Goal: Check status

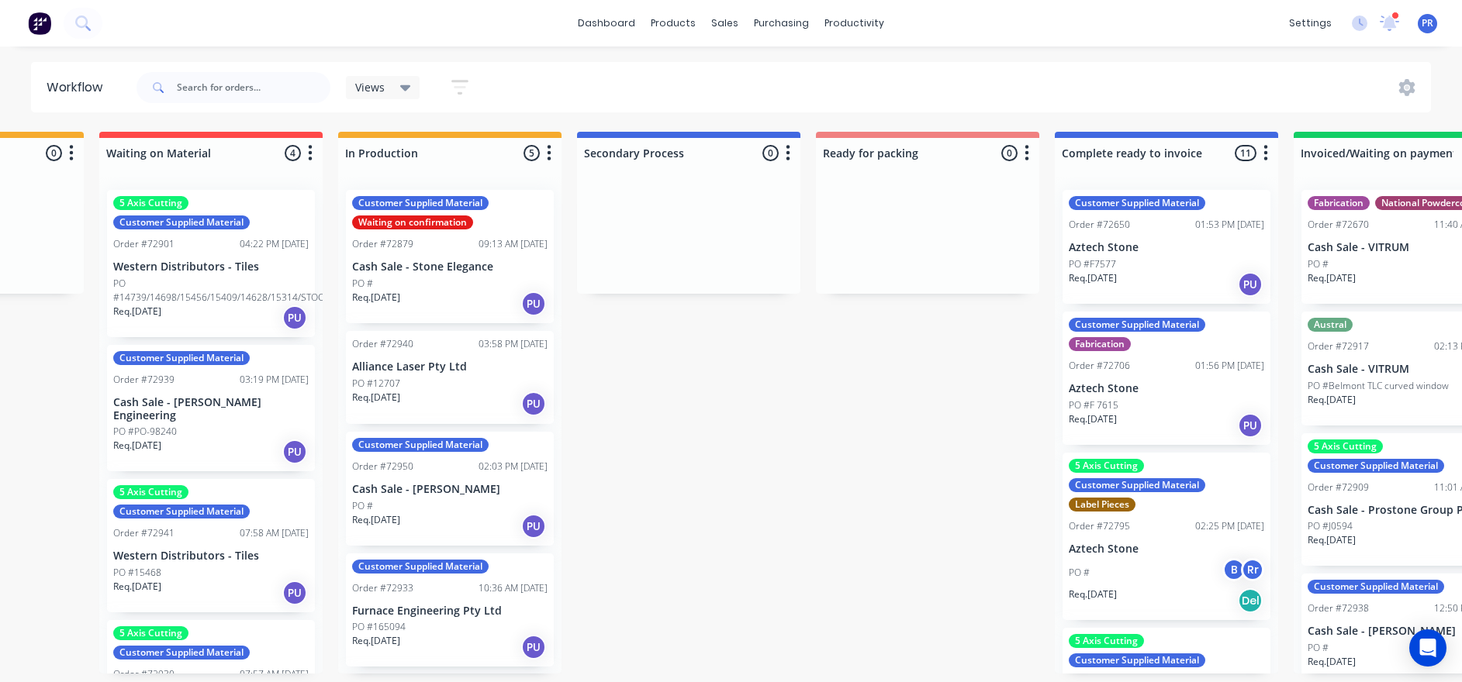
drag, startPoint x: 293, startPoint y: 551, endPoint x: 361, endPoint y: 546, distance: 67.7
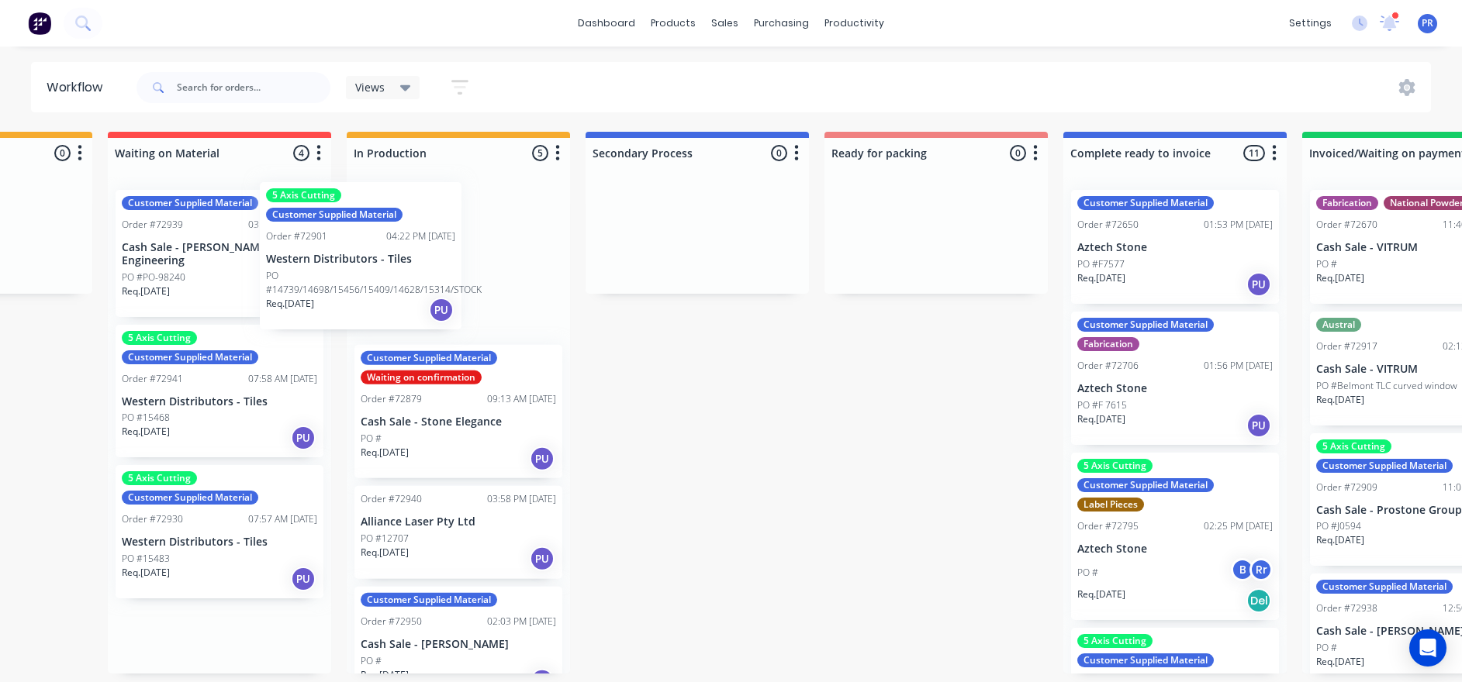
scroll to position [0, 398]
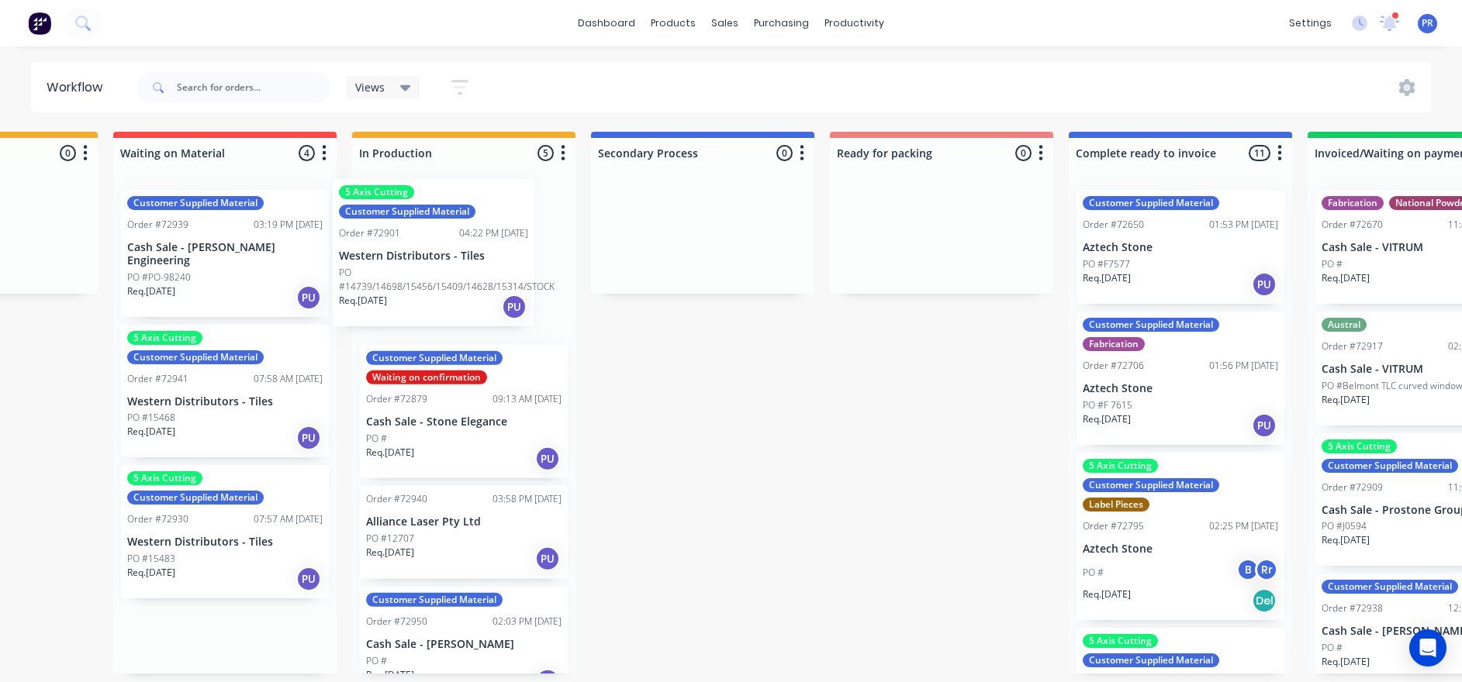
drag, startPoint x: 169, startPoint y: 284, endPoint x: 421, endPoint y: 273, distance: 252.3
click at [421, 273] on div "Submitted 1 Status colour #273444 hex #273444 Save Cancel Summaries Total order…" at bounding box center [996, 403] width 2811 height 542
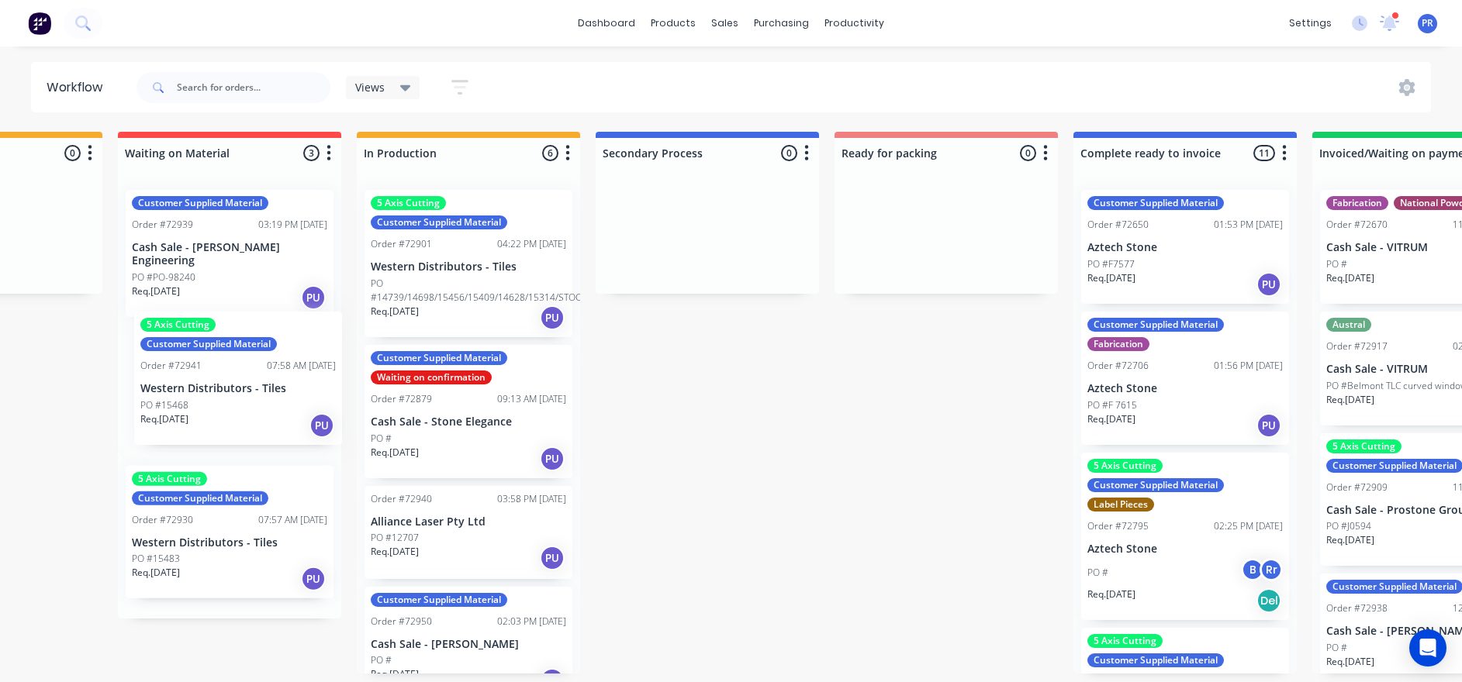
scroll to position [0, 388]
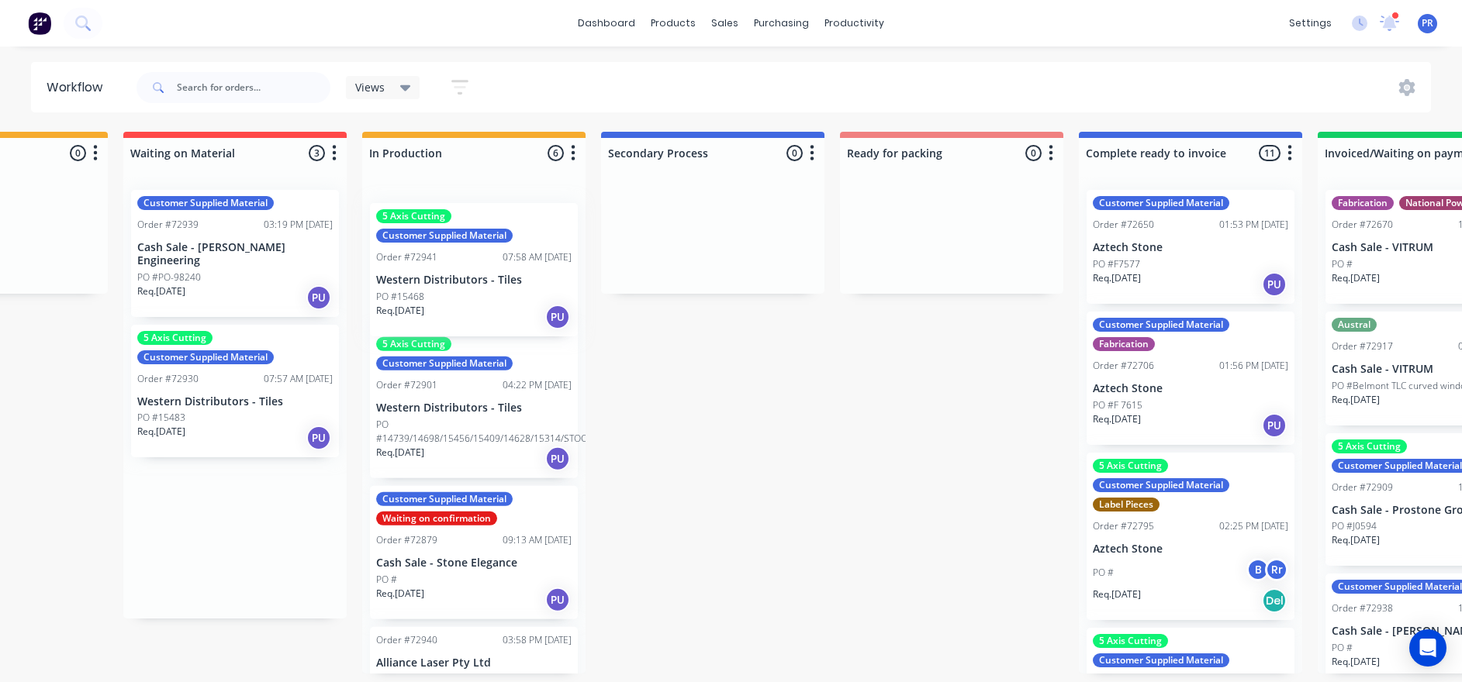
drag, startPoint x: 213, startPoint y: 406, endPoint x: 447, endPoint y: 278, distance: 266.9
click at [449, 282] on div "Submitted 1 Status colour #273444 hex #273444 Save Cancel Summaries Total order…" at bounding box center [1006, 403] width 2811 height 542
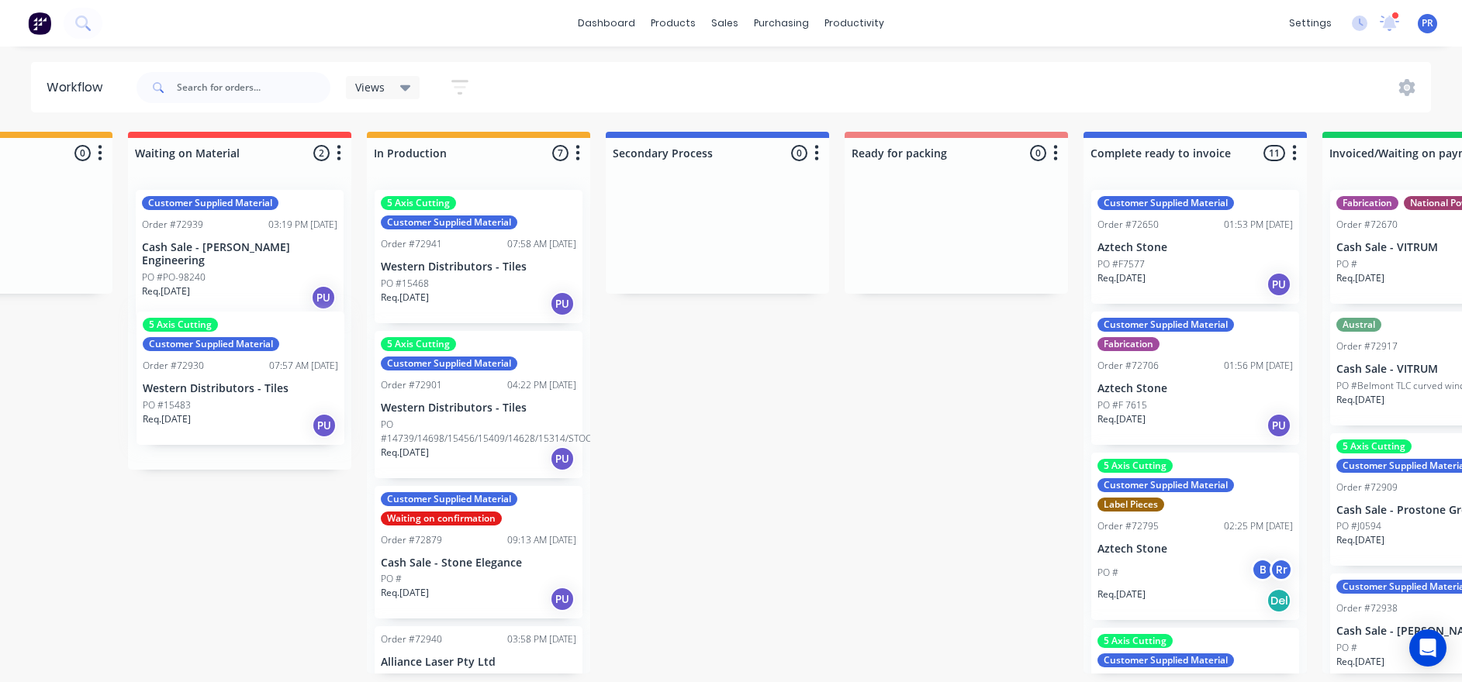
scroll to position [0, 378]
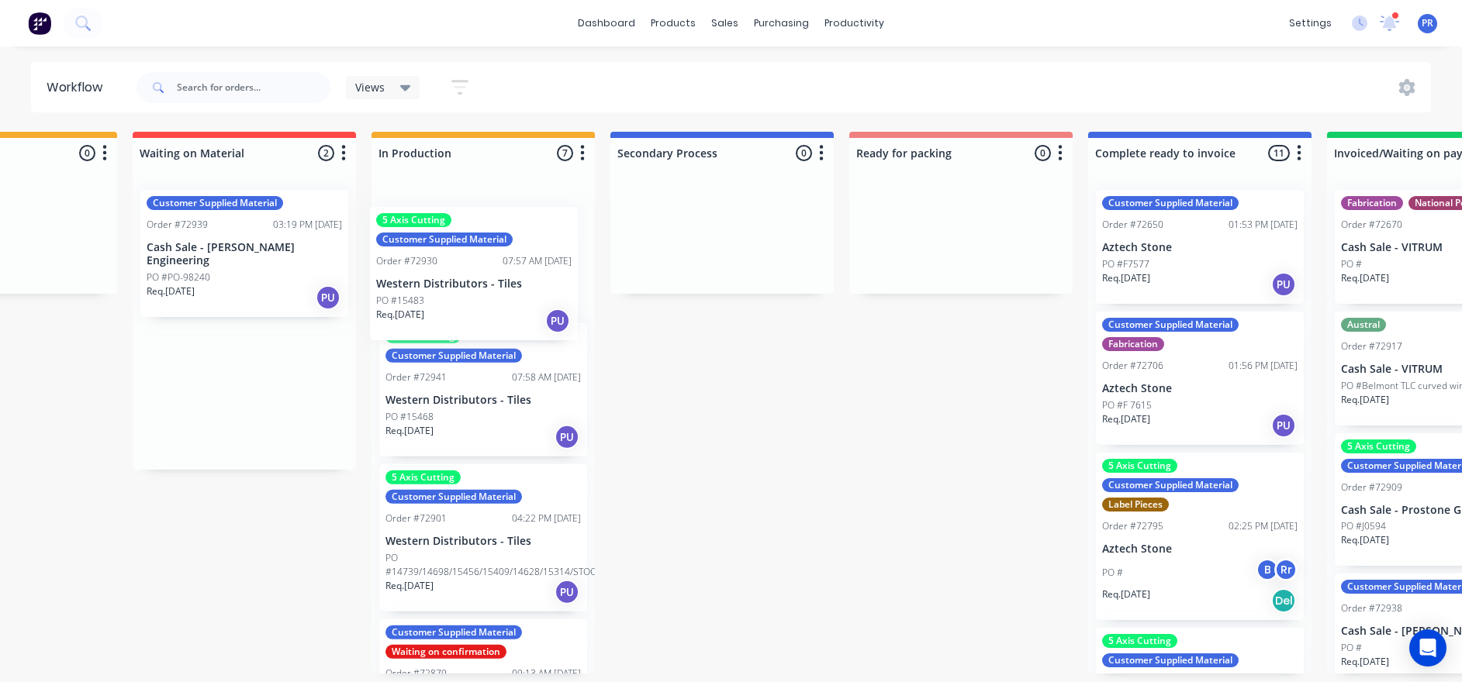
drag, startPoint x: 226, startPoint y: 394, endPoint x: 454, endPoint y: 286, distance: 252.9
click at [458, 288] on div "Submitted 1 Status colour #273444 hex #273444 Save Cancel Summaries Total order…" at bounding box center [1015, 403] width 2811 height 542
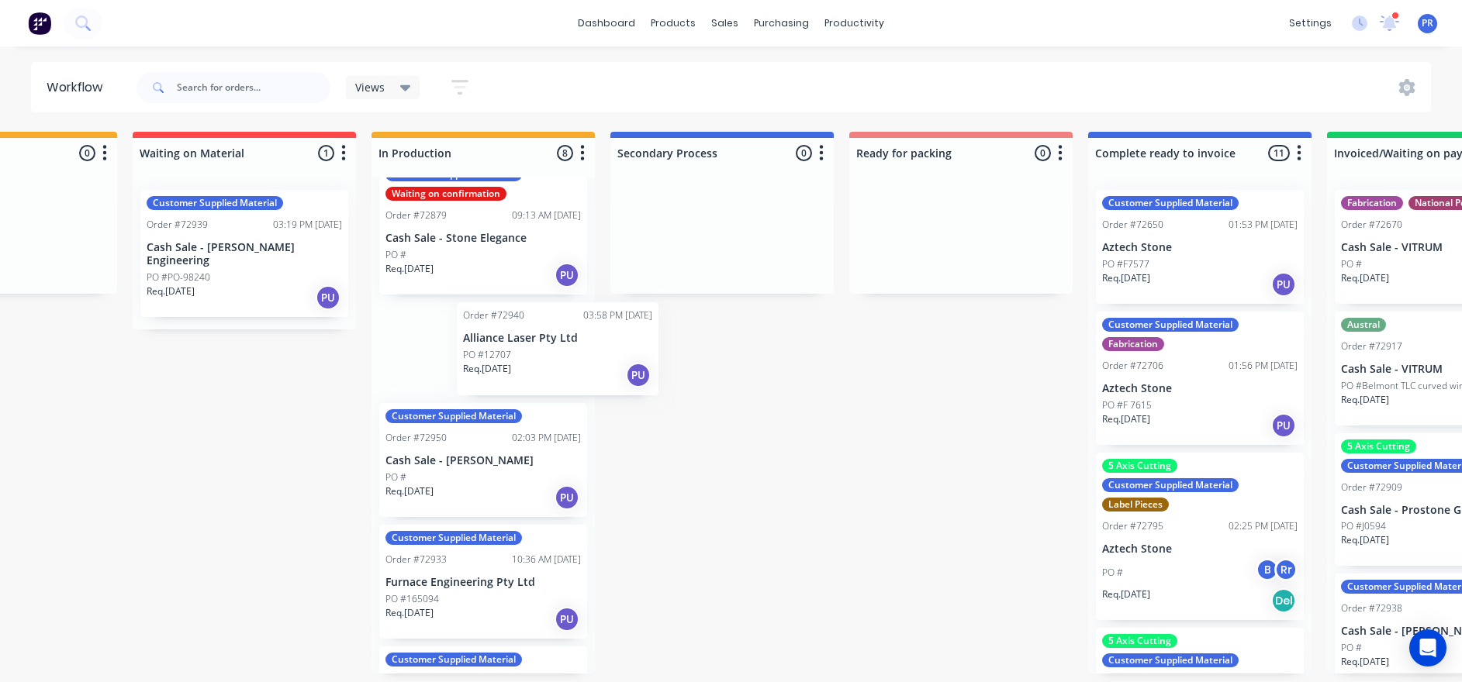
scroll to position [465, 9]
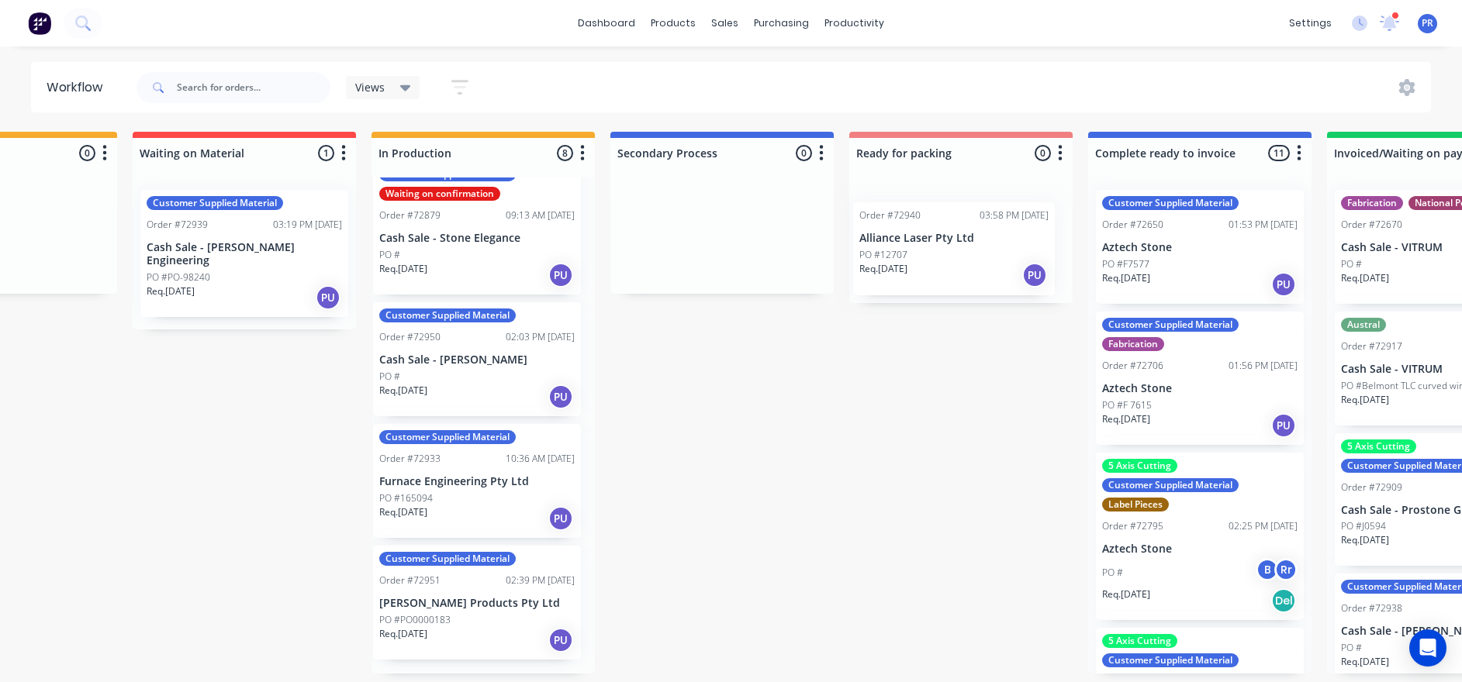
drag, startPoint x: 487, startPoint y: 360, endPoint x: 966, endPoint y: 263, distance: 488.2
click at [896, 263] on div "Submitted 1 Status colour #273444 hex #273444 Save Cancel Summaries Total order…" at bounding box center [1015, 403] width 2811 height 542
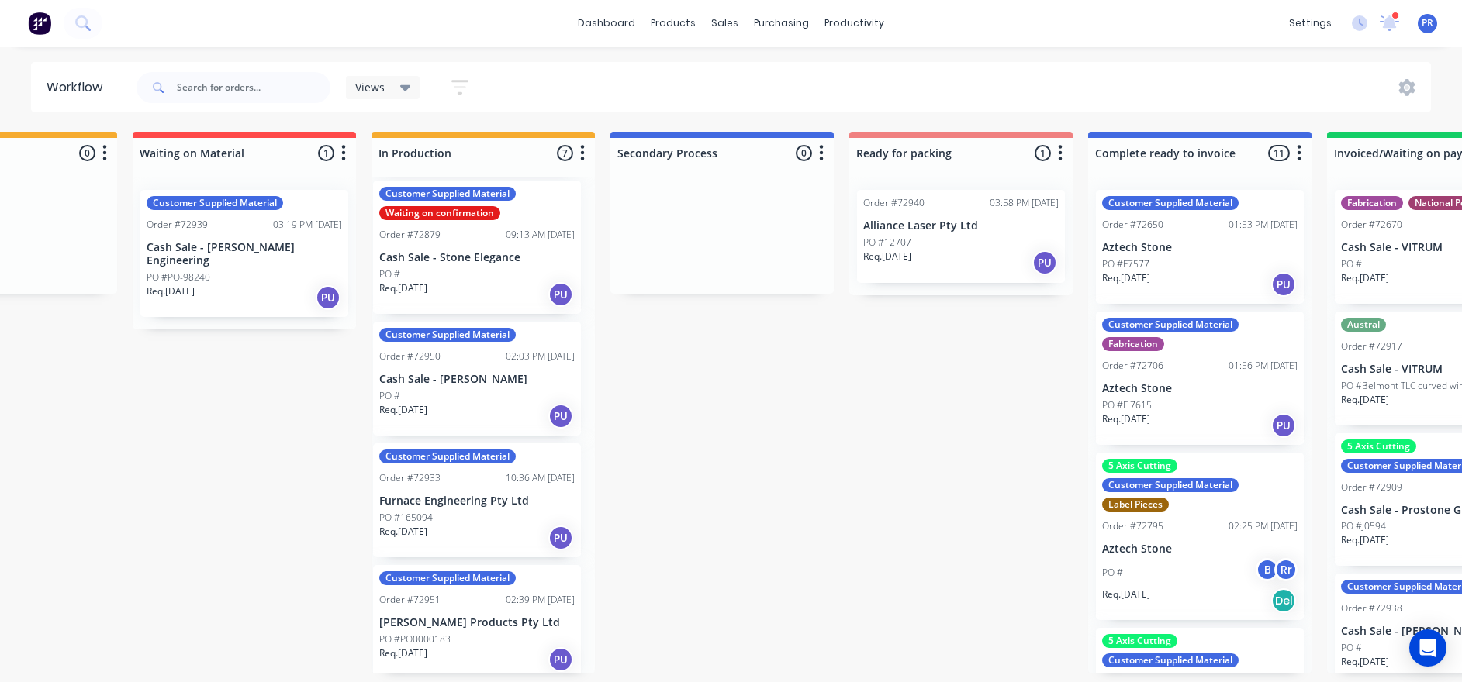
scroll to position [9, 378]
drag, startPoint x: 432, startPoint y: 515, endPoint x: 433, endPoint y: 506, distance: 9.3
click at [433, 423] on div "5 Axis Cutting Customer Supplied Material Order #72930 07:57 AM [DATE] Western …" at bounding box center [482, 426] width 223 height 496
click at [474, 423] on div "PO #165094" at bounding box center [476, 518] width 195 height 14
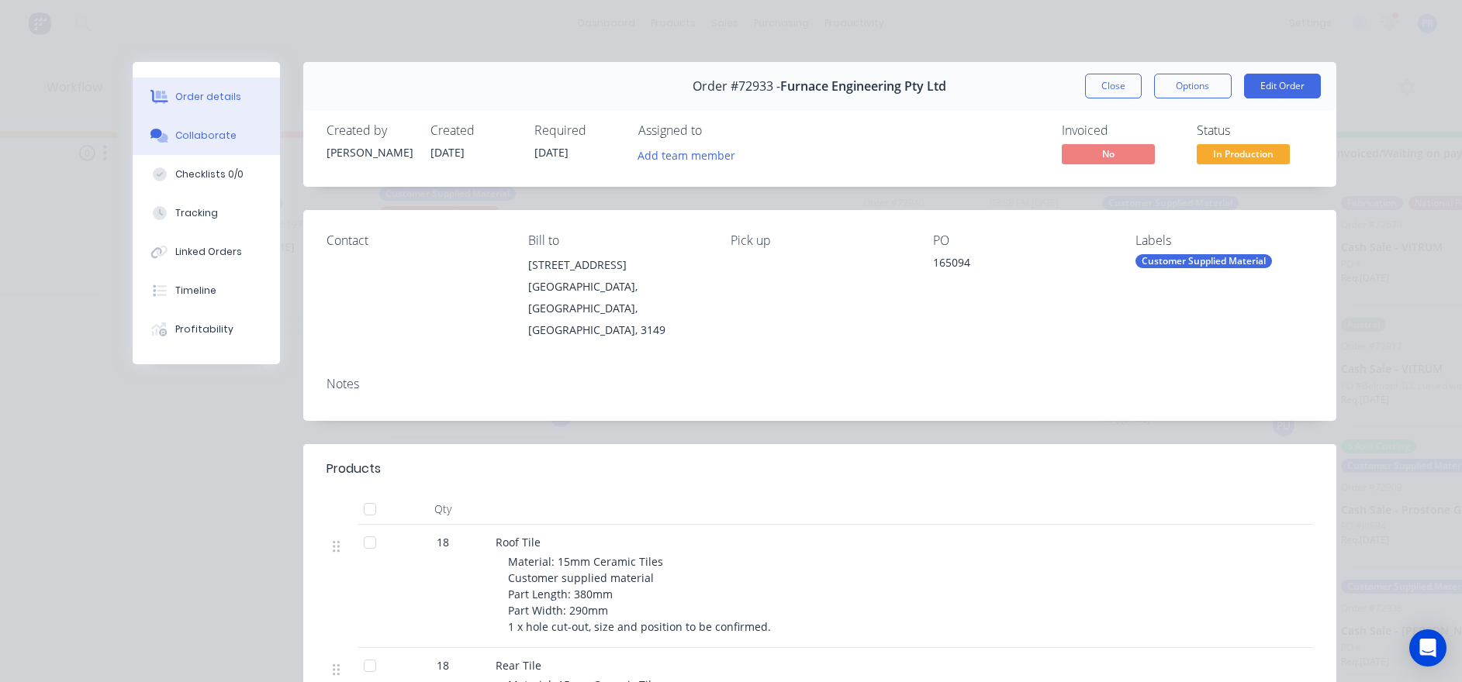
click at [221, 139] on div "Collaborate" at bounding box center [205, 136] width 61 height 14
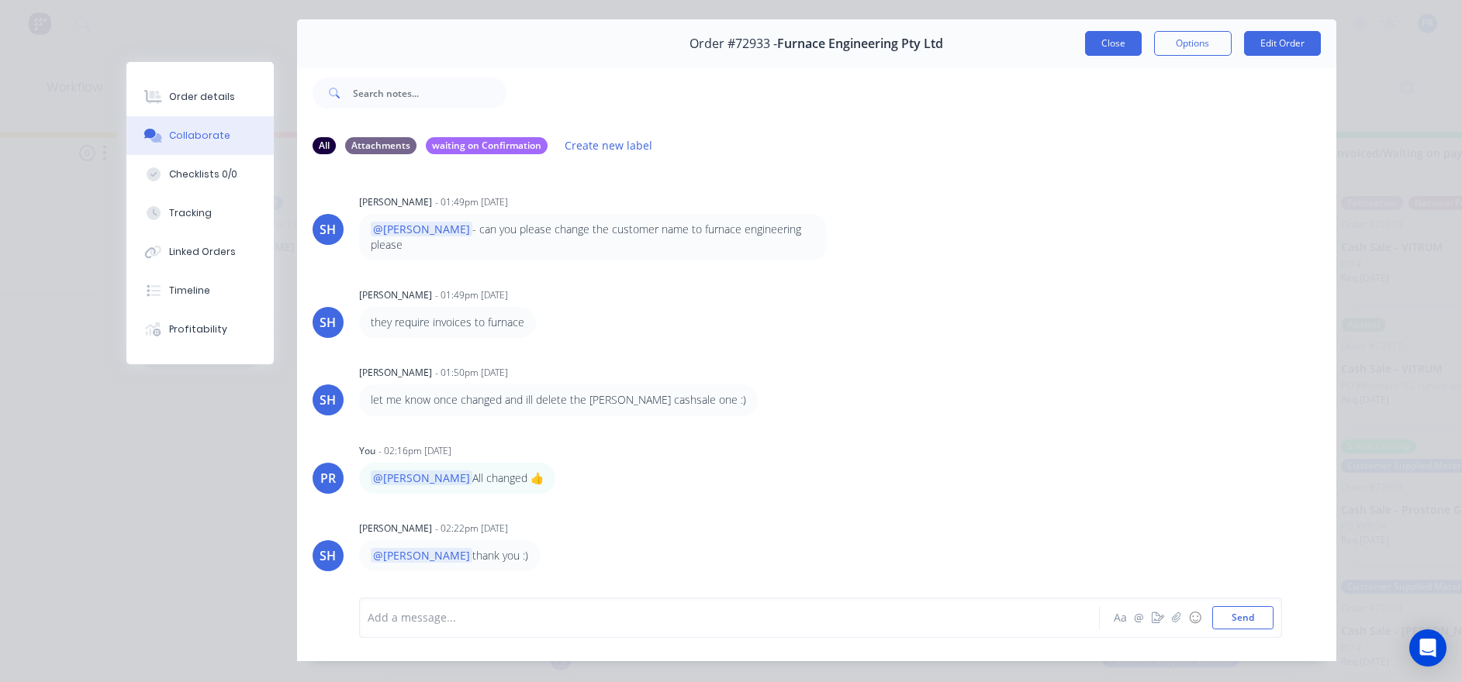
scroll to position [0, 0]
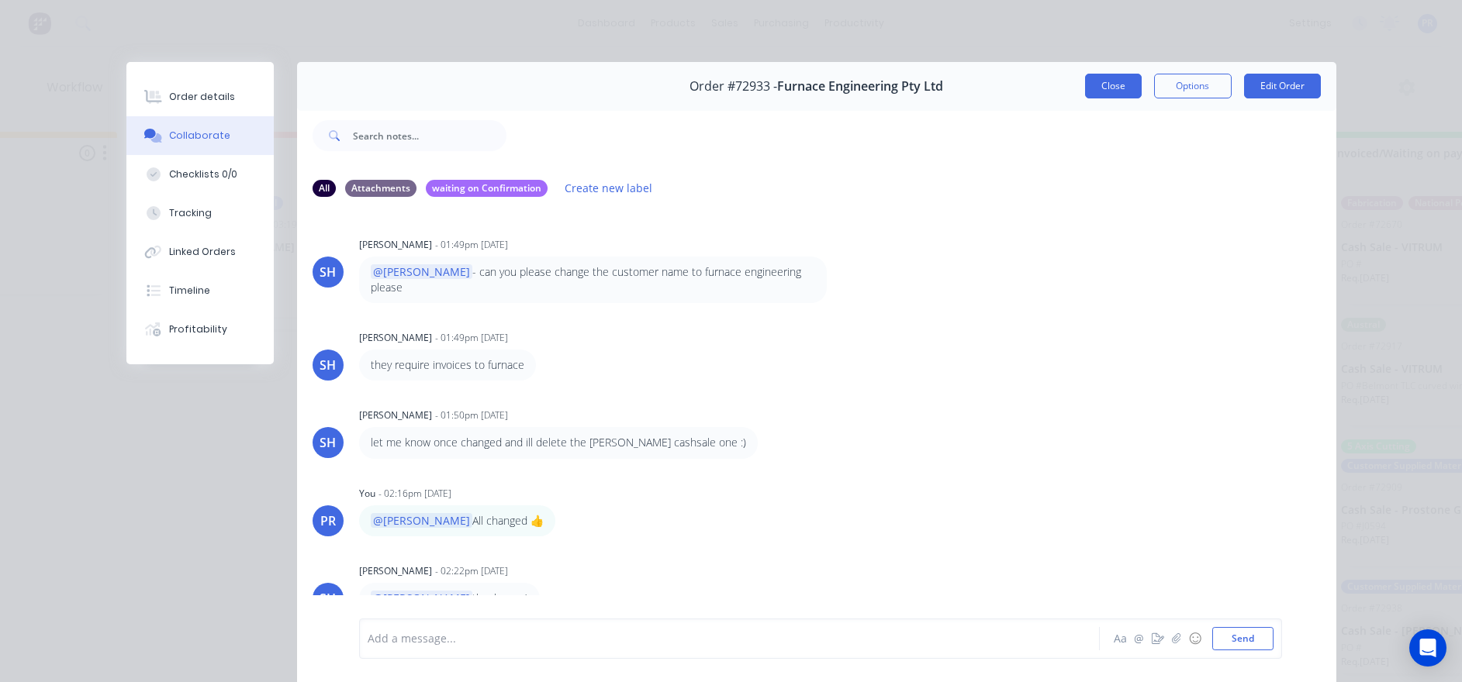
click at [896, 78] on button "Close" at bounding box center [1113, 86] width 57 height 25
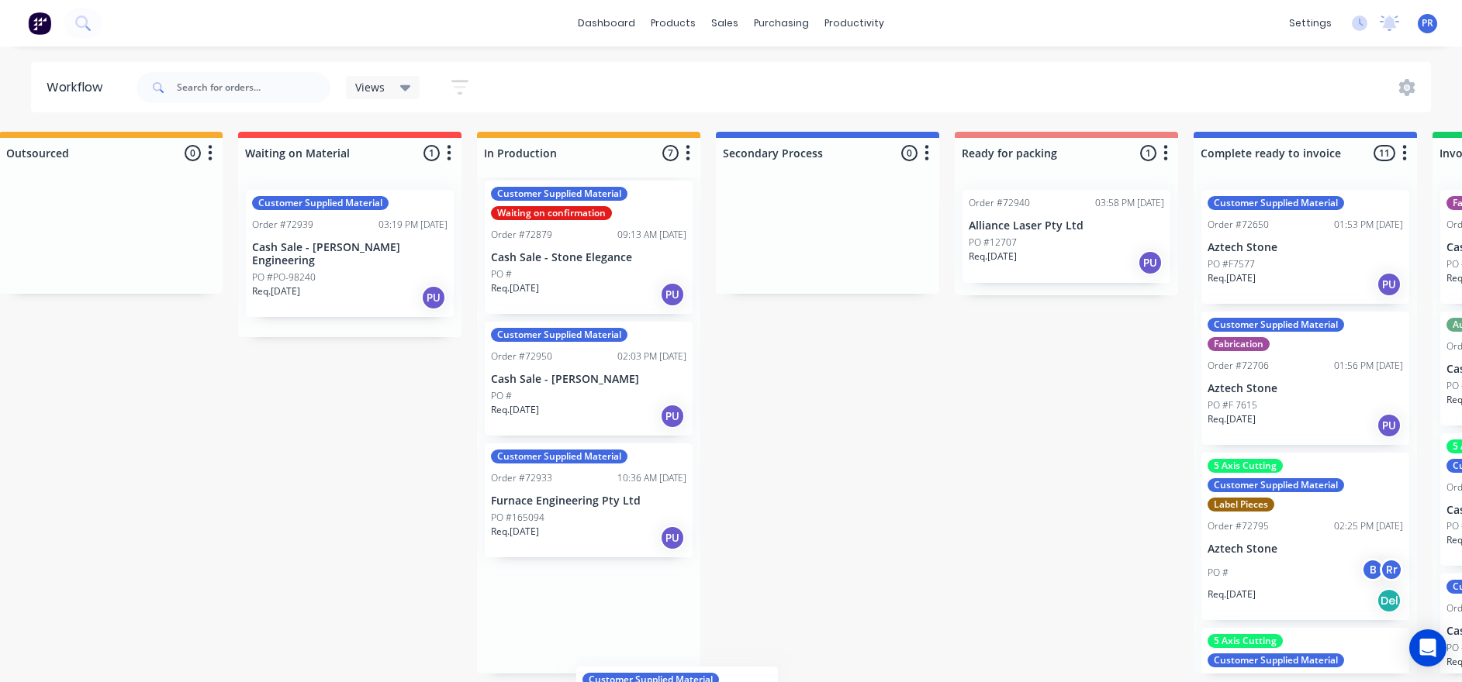
scroll to position [446, 9]
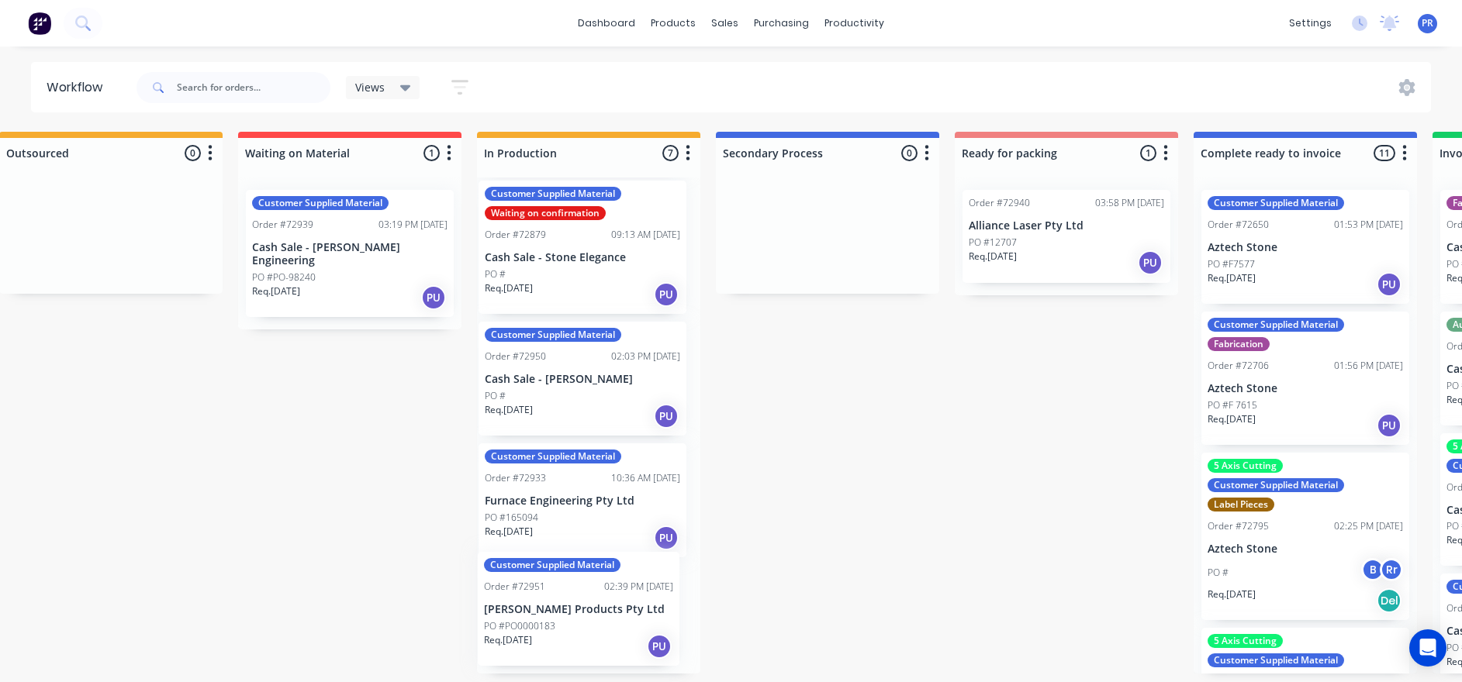
drag, startPoint x: 490, startPoint y: 619, endPoint x: 599, endPoint y: 609, distance: 109.8
click at [599, 423] on div "5 Axis Cutting Customer Supplied Material Order #72930 07:57 AM [DATE] Western …" at bounding box center [588, 426] width 223 height 496
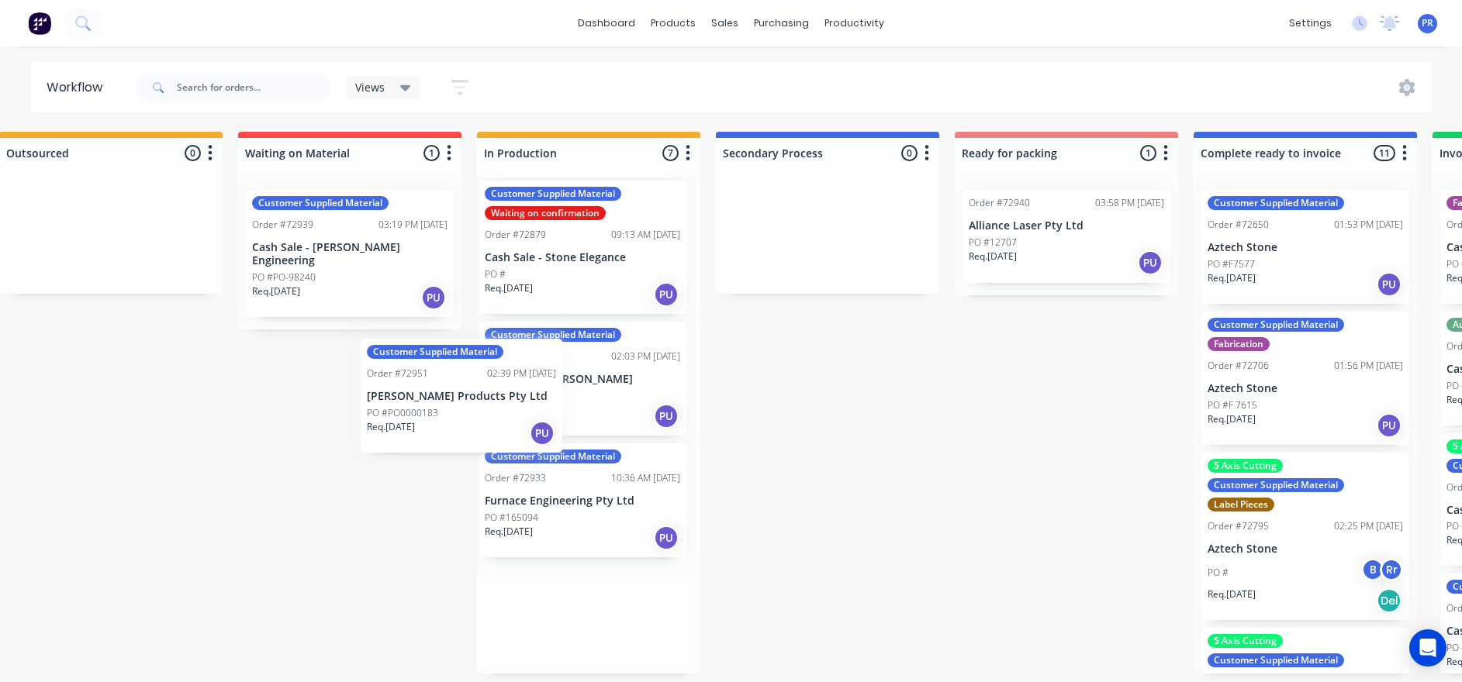
scroll to position [446, 0]
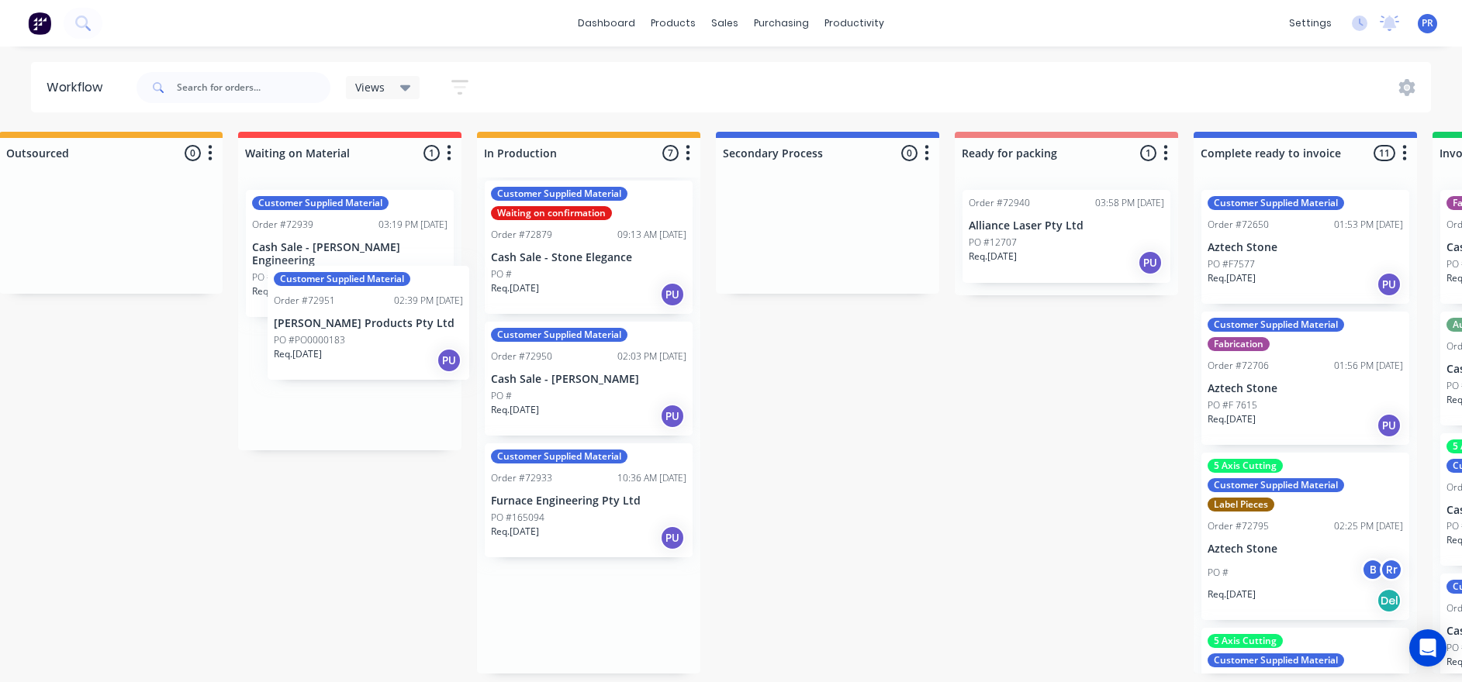
drag, startPoint x: 562, startPoint y: 627, endPoint x: 353, endPoint y: 328, distance: 365.3
click at [353, 328] on div "Submitted 1 Status colour #273444 hex #273444 Save Cancel Summaries Total order…" at bounding box center [1120, 403] width 2811 height 542
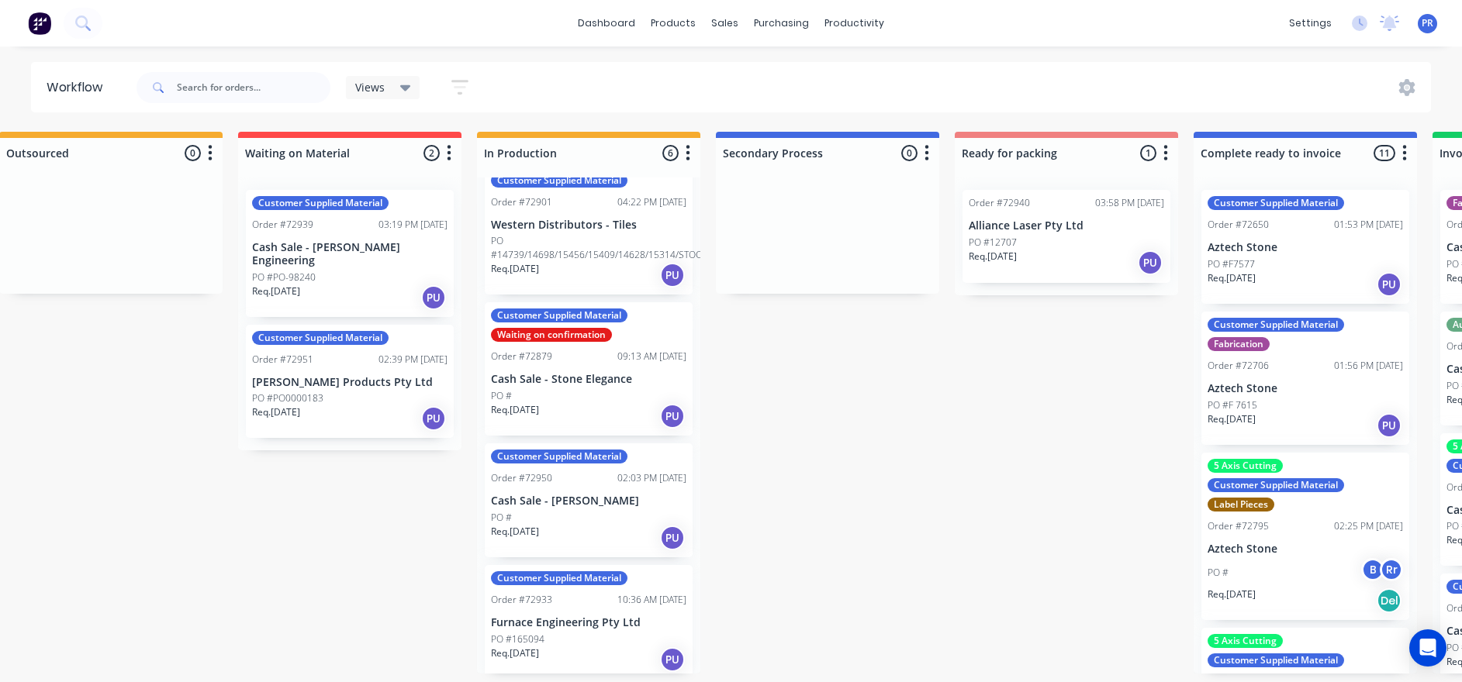
scroll to position [324, 0]
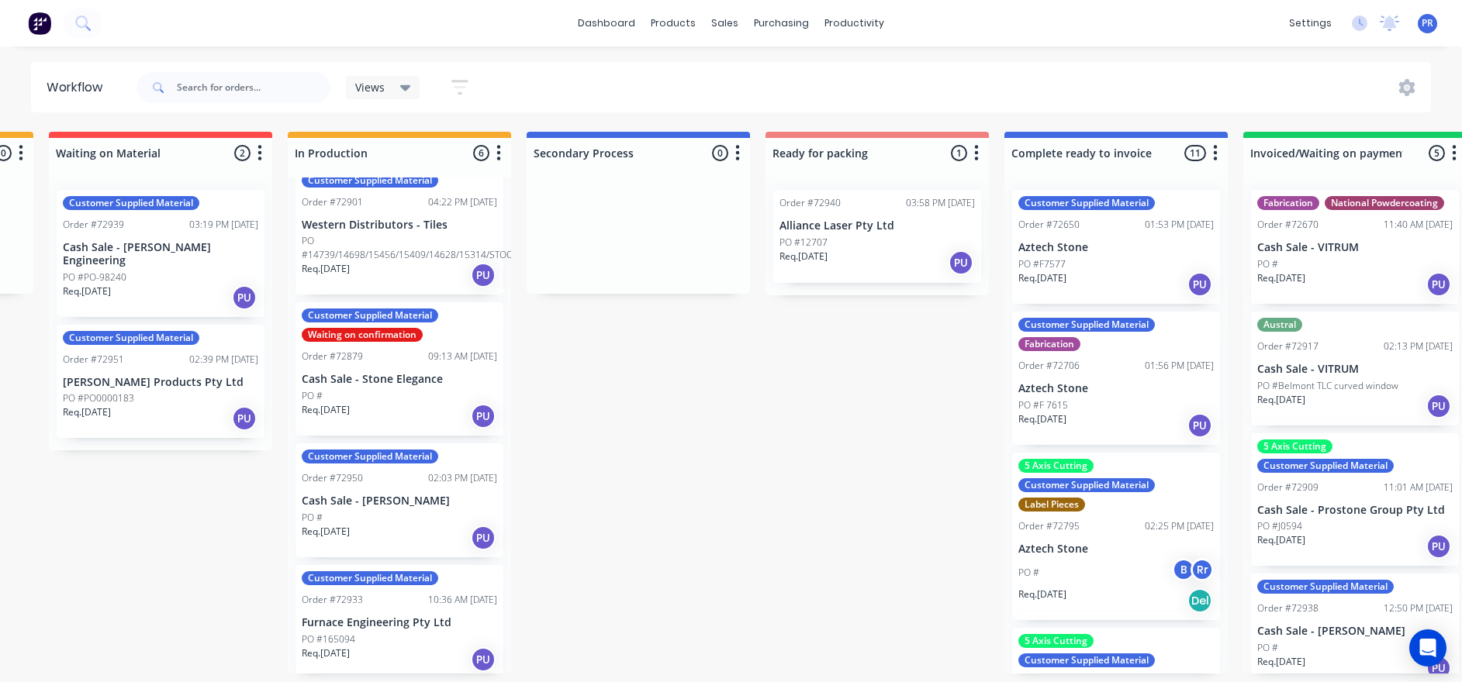
drag, startPoint x: 815, startPoint y: 375, endPoint x: 859, endPoint y: 364, distance: 44.8
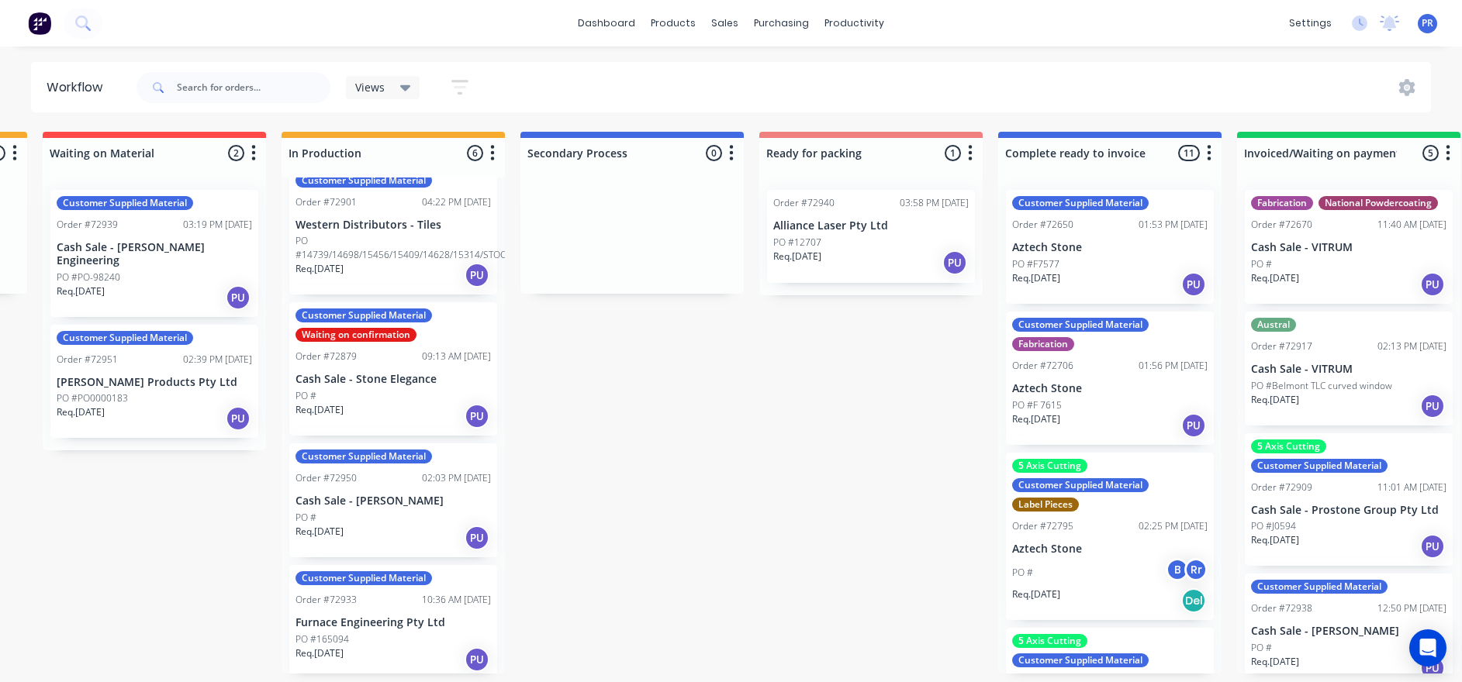
click at [814, 401] on div "Submitted 1 Status colour #273444 hex #273444 Save Cancel Summaries Total order…" at bounding box center [925, 403] width 2811 height 542
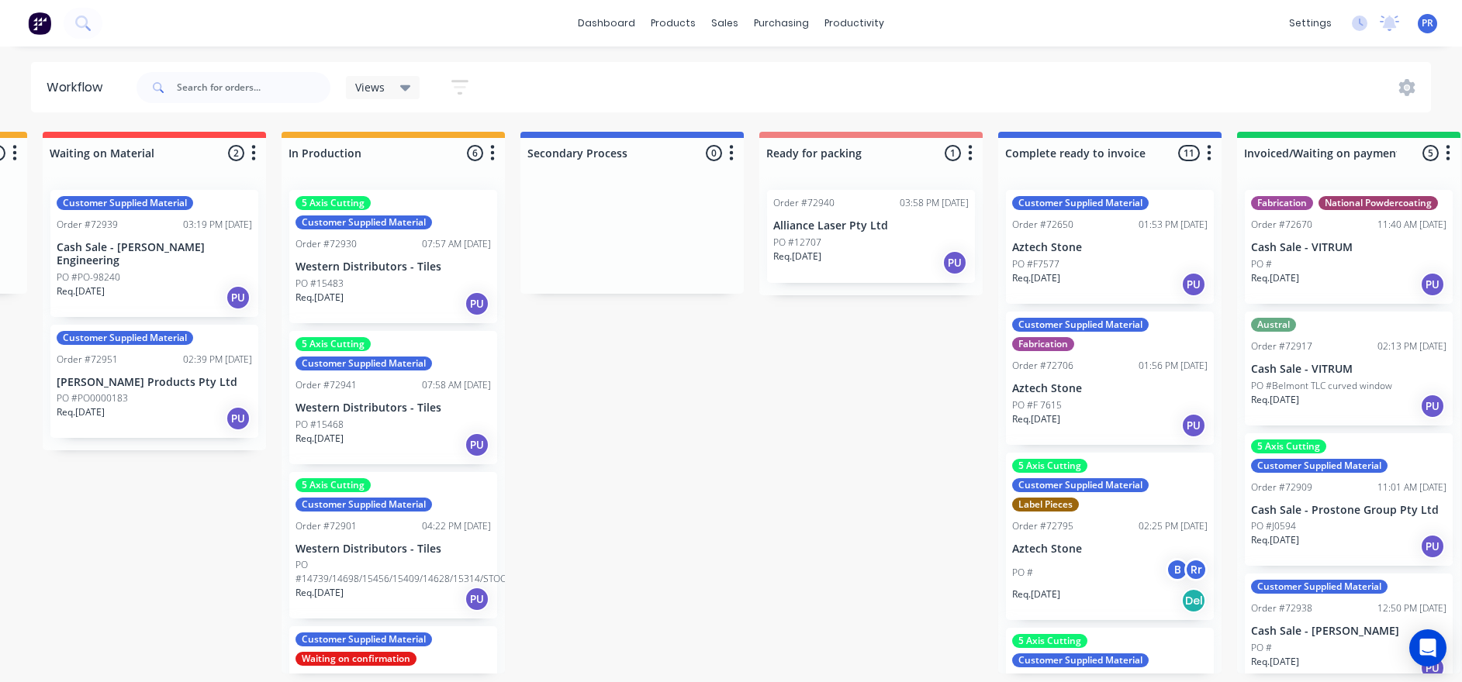
scroll to position [0, 468]
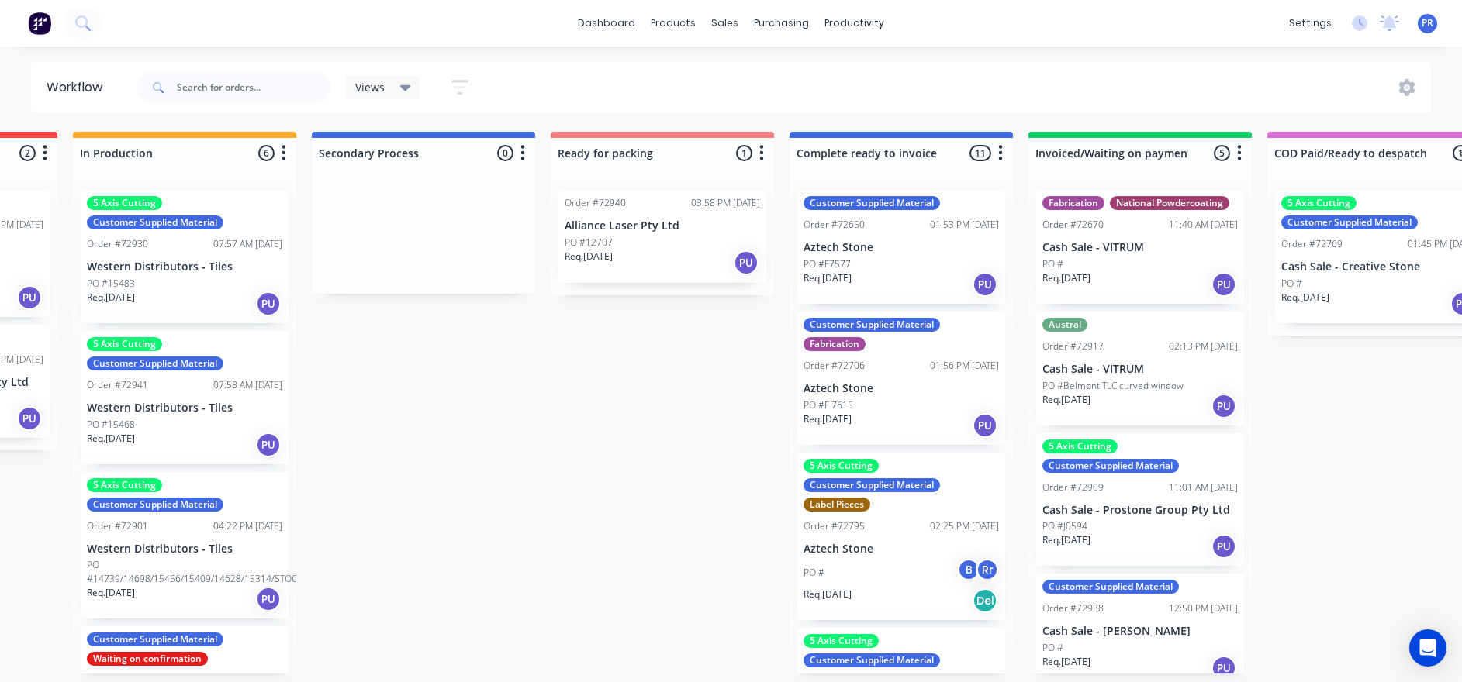
drag, startPoint x: 796, startPoint y: 400, endPoint x: 851, endPoint y: 398, distance: 55.1
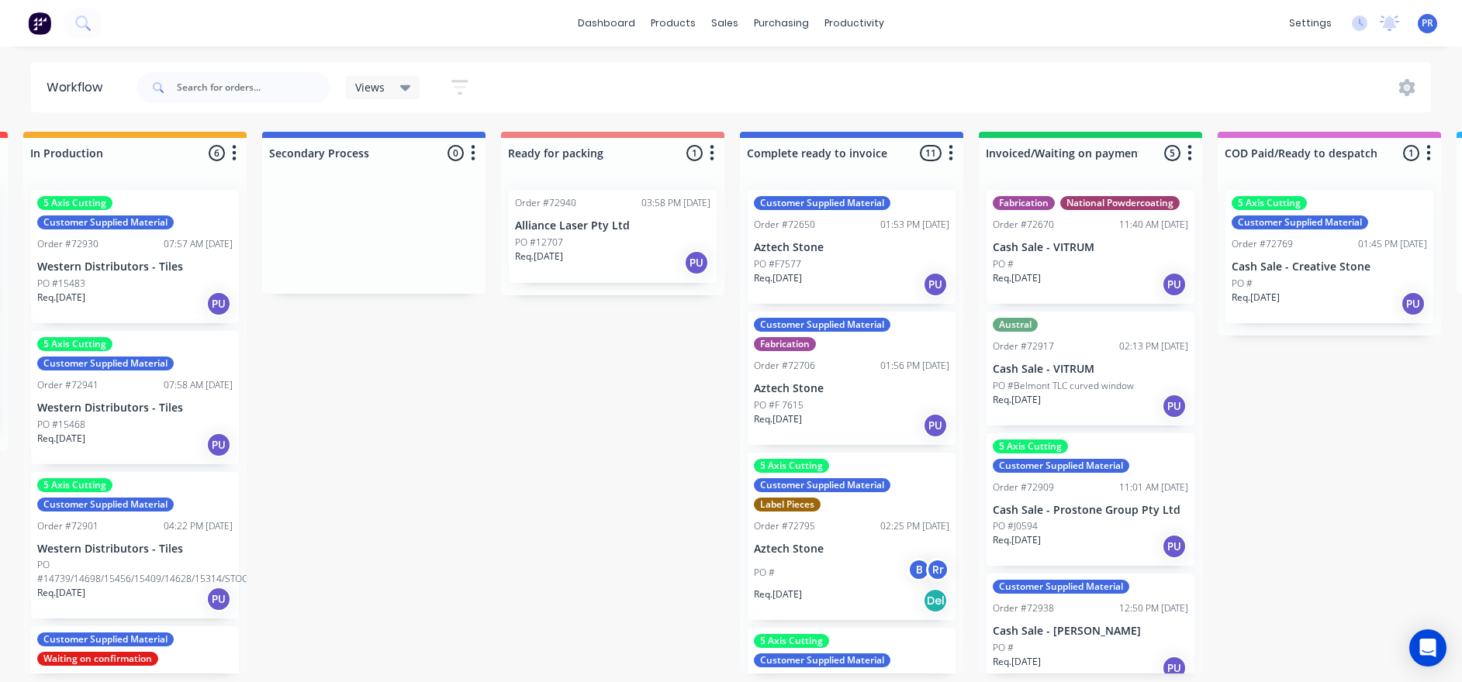
scroll to position [0, 746]
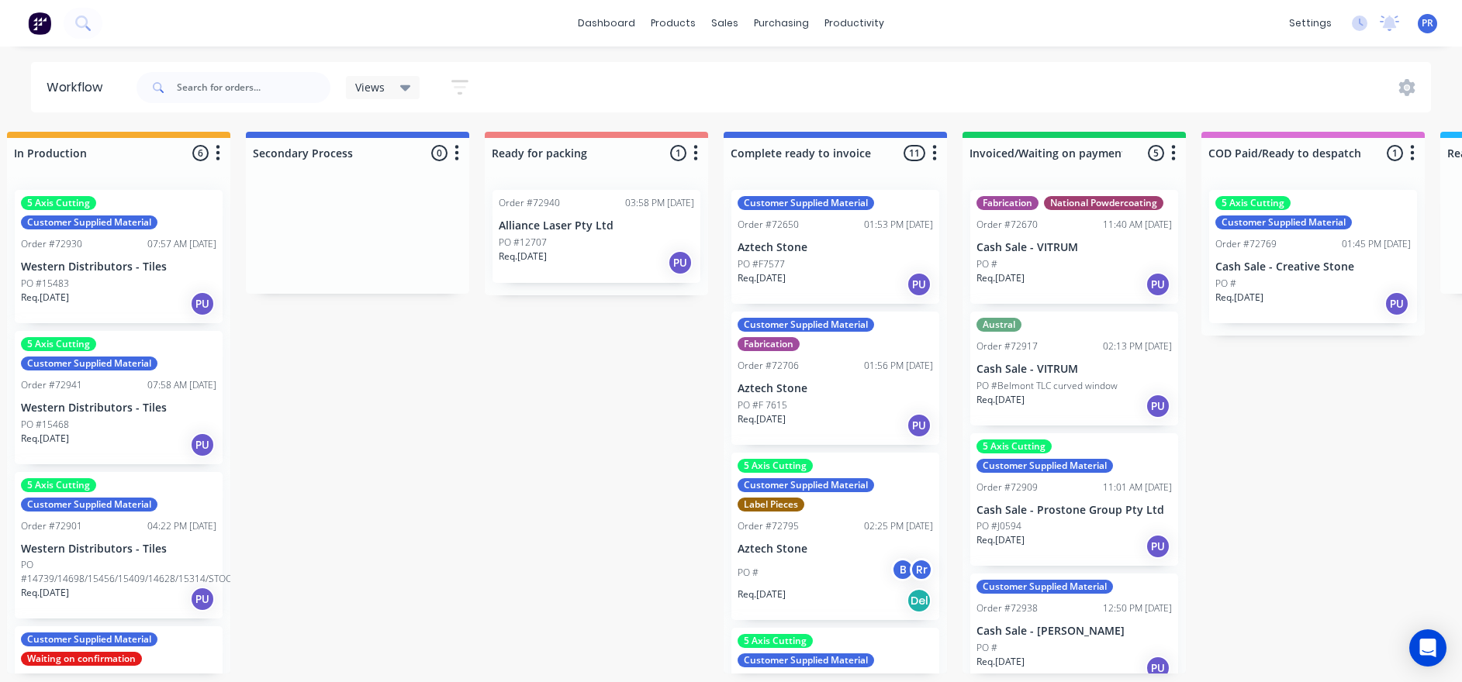
drag, startPoint x: 544, startPoint y: 443, endPoint x: 600, endPoint y: 441, distance: 55.9
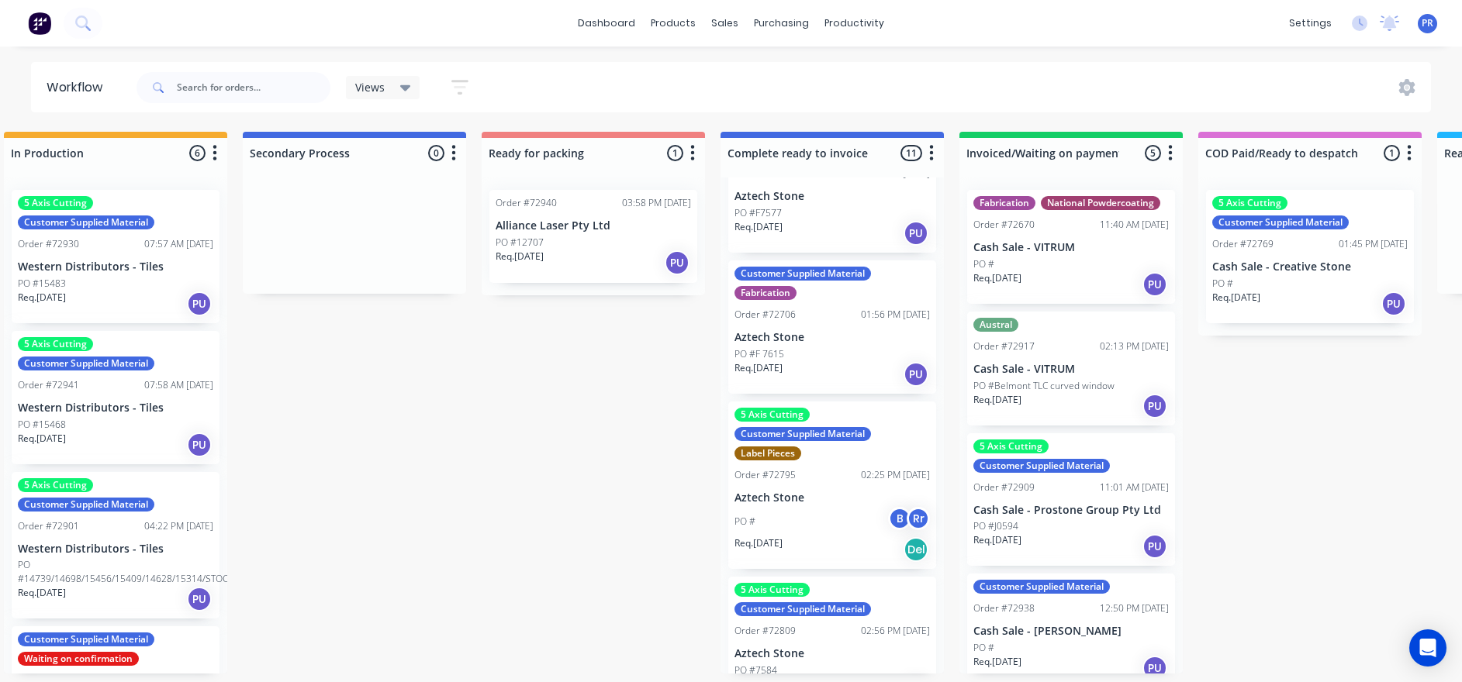
scroll to position [0, 0]
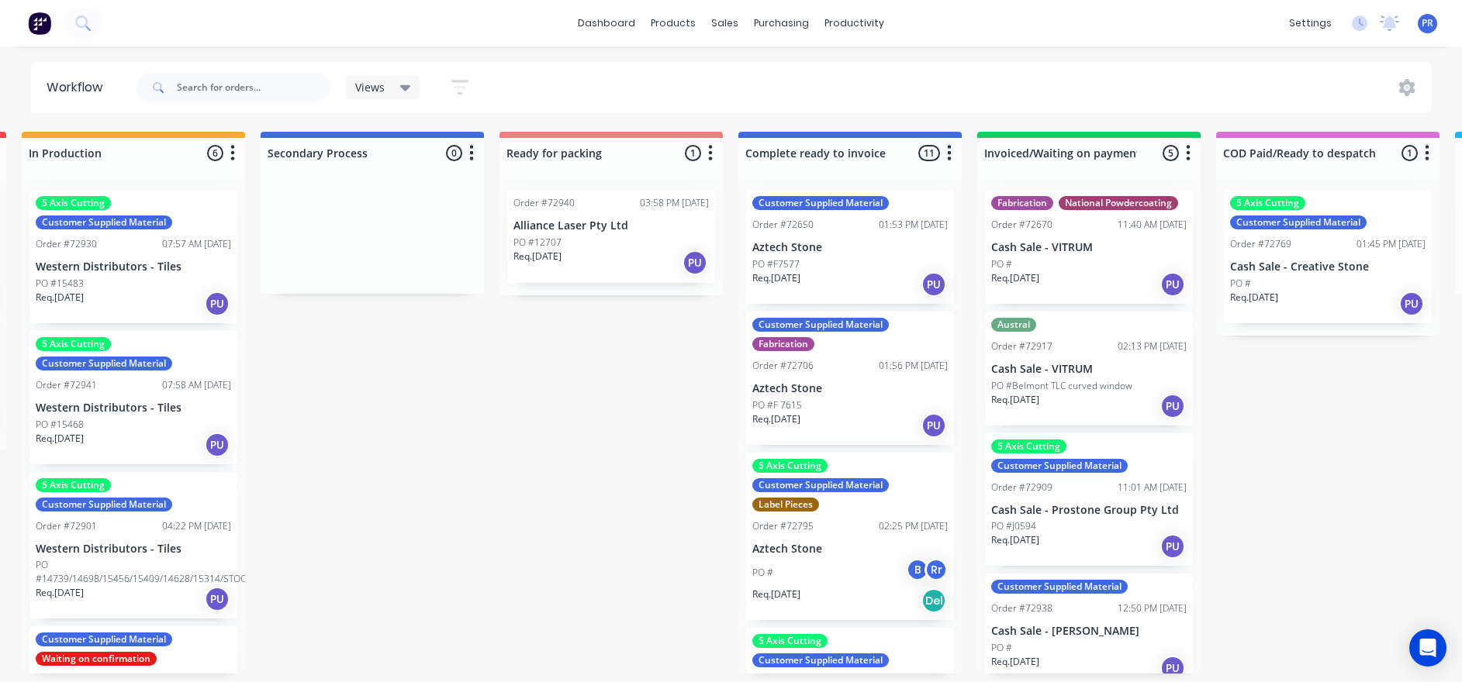
drag, startPoint x: 539, startPoint y: 402, endPoint x: 504, endPoint y: 416, distance: 37.6
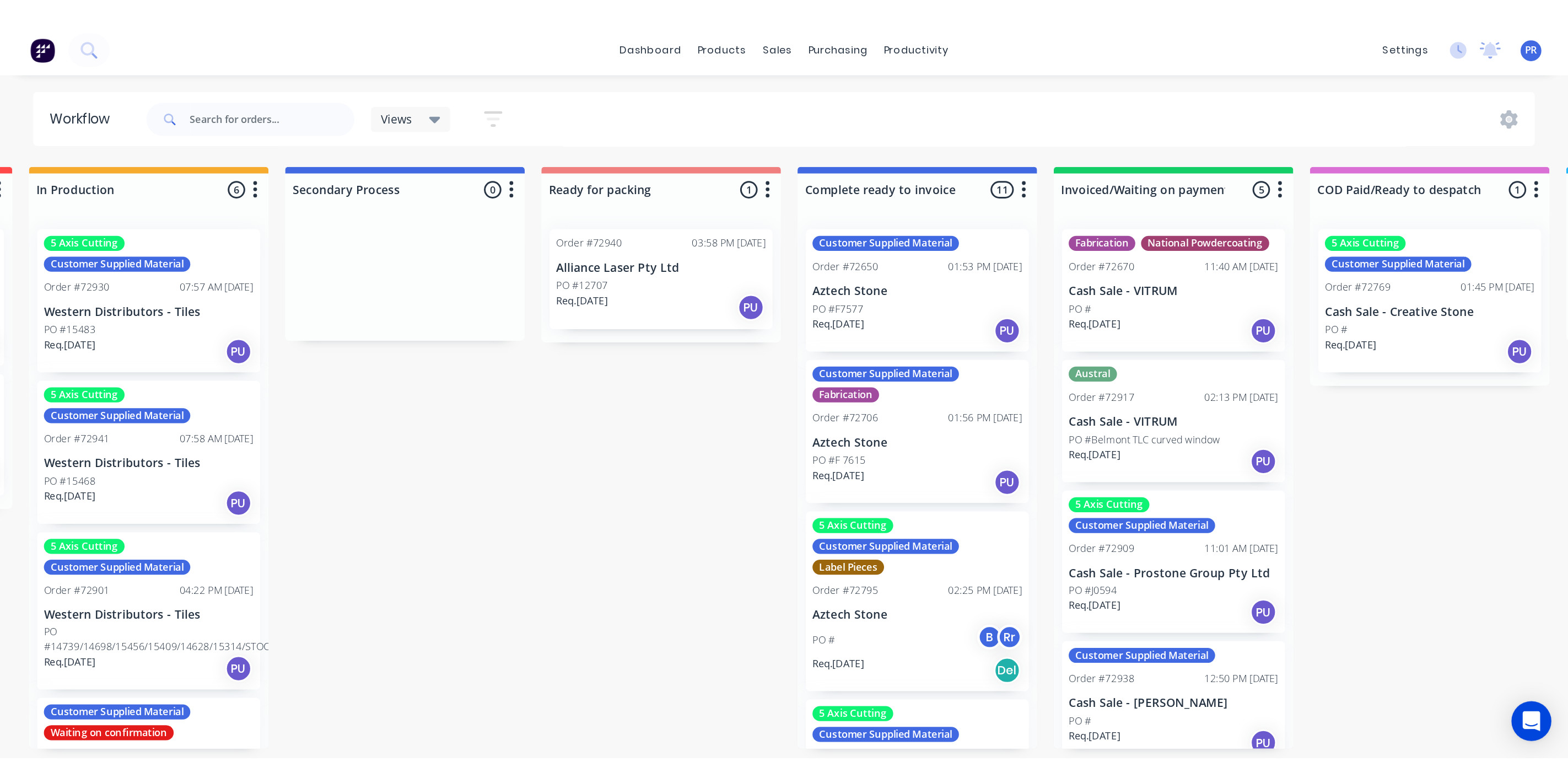
scroll to position [0, 425]
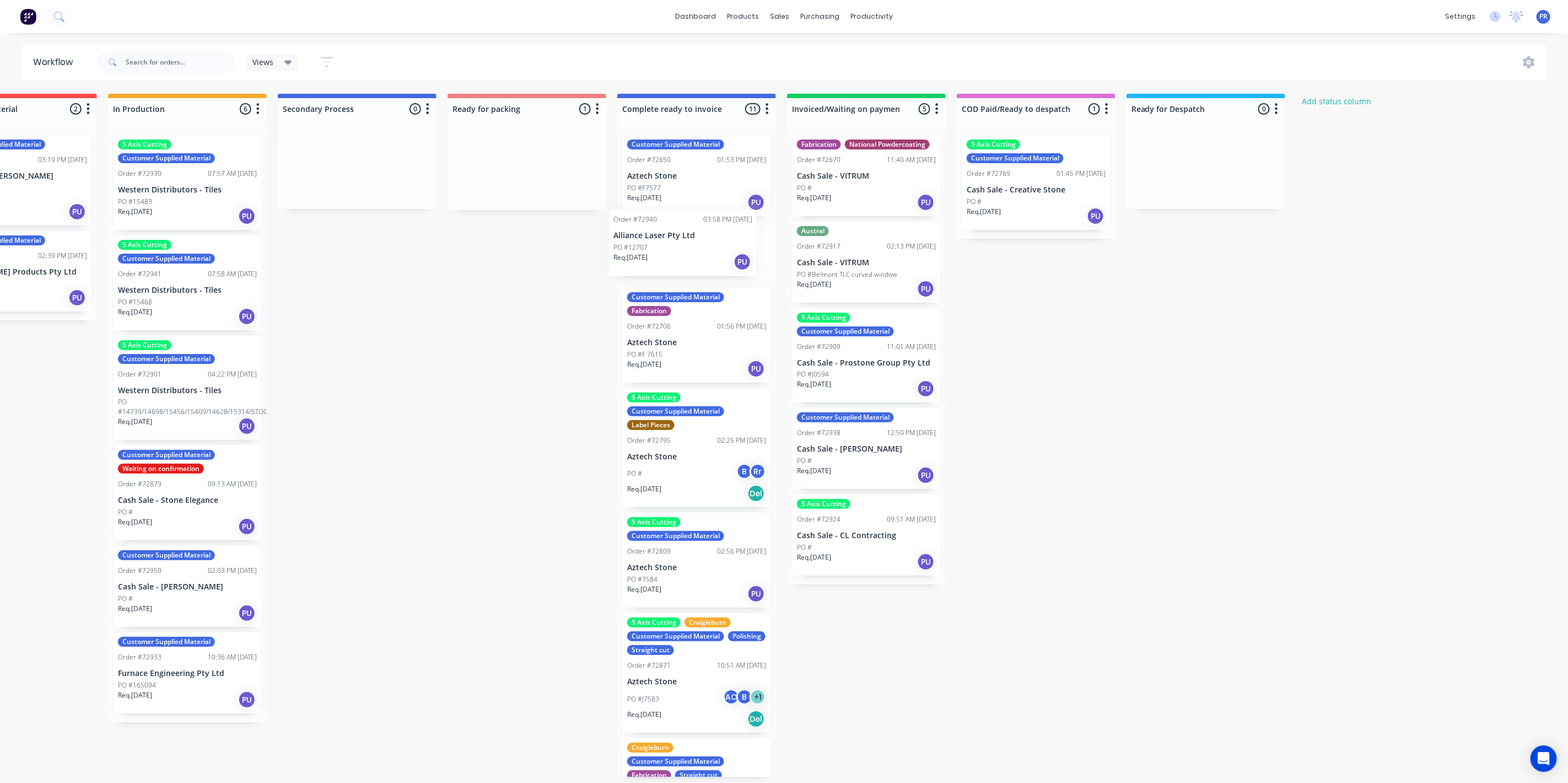
drag, startPoint x: 638, startPoint y: 243, endPoint x: 655, endPoint y: 228, distance: 22.7
click at [637, 228] on div "Submitted 1 Status colour #273444 hex #273444 Save Cancel Summaries Total order…" at bounding box center [565, 435] width 1998 height 683
